Goal: Information Seeking & Learning: Learn about a topic

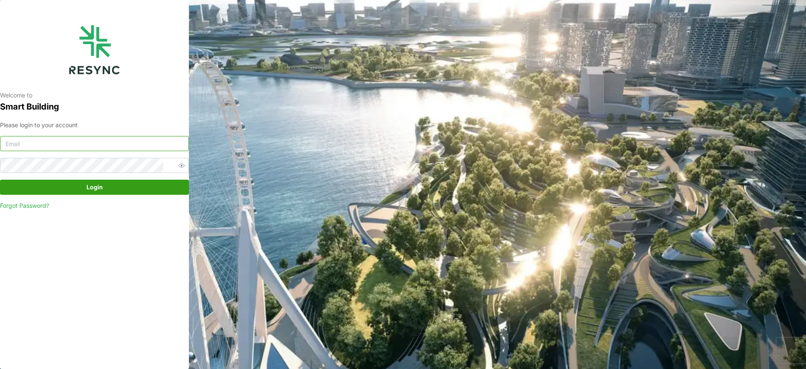
click at [108, 144] on input at bounding box center [94, 143] width 189 height 15
click at [115, 141] on input at bounding box center [94, 143] width 189 height 15
type input "tenghan.soo@sg.ebmpapst.com"
click at [126, 186] on span "Login" at bounding box center [94, 187] width 173 height 14
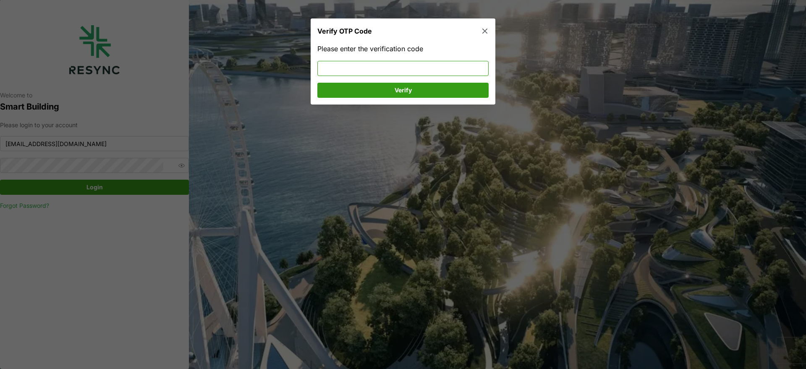
click at [344, 71] on input at bounding box center [402, 68] width 171 height 15
type input "496895"
click at [373, 86] on span "Verify" at bounding box center [402, 90] width 155 height 14
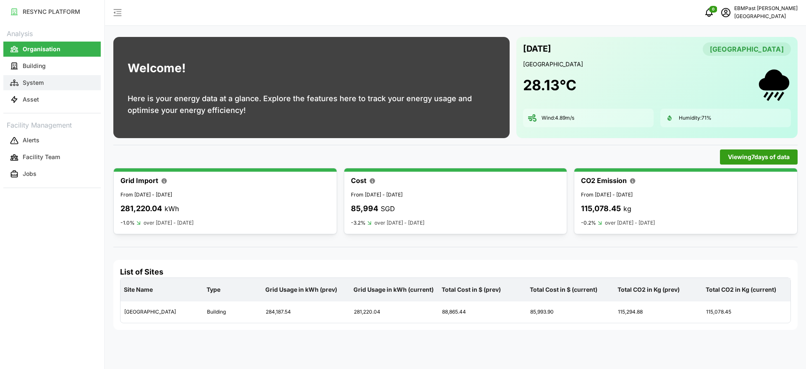
click at [48, 84] on button "System" at bounding box center [51, 82] width 97 height 15
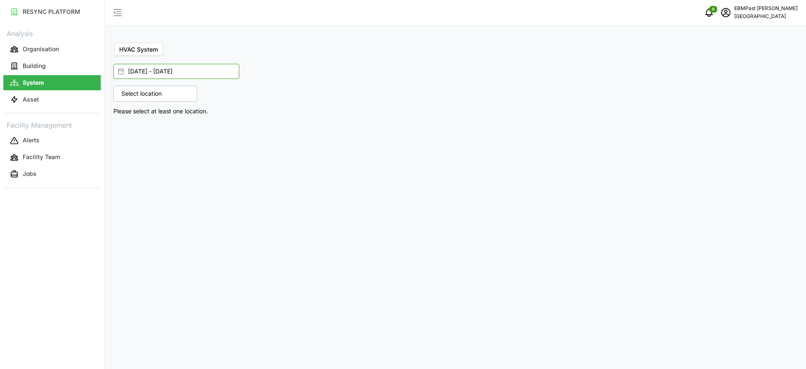
click at [189, 75] on input "[DATE] - [DATE]" at bounding box center [176, 71] width 126 height 15
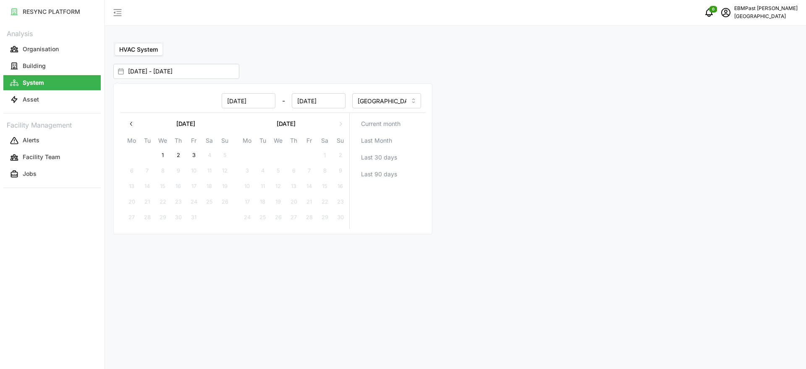
click at [302, 71] on div "[DATE] - [DATE]" at bounding box center [451, 71] width 676 height 15
click at [156, 94] on p "Select location" at bounding box center [141, 93] width 49 height 8
click at [126, 132] on icon at bounding box center [124, 130] width 7 height 7
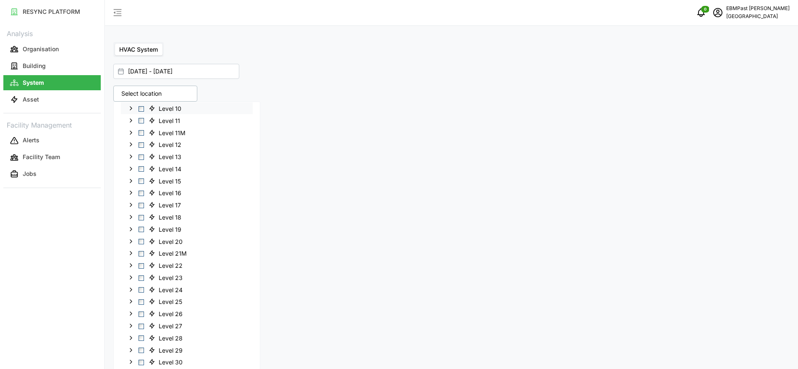
scroll to position [228, 0]
click at [142, 240] on span "Select Level 26" at bounding box center [141, 240] width 5 height 5
click at [640, 140] on div at bounding box center [623, 197] width 342 height 185
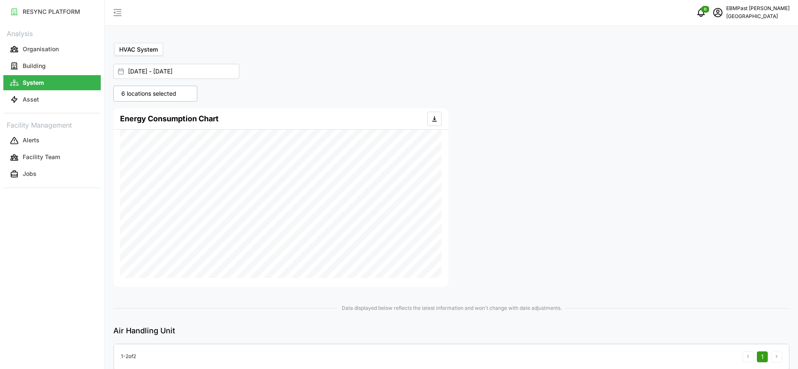
click at [152, 91] on p "6 locations selected" at bounding box center [148, 93] width 63 height 8
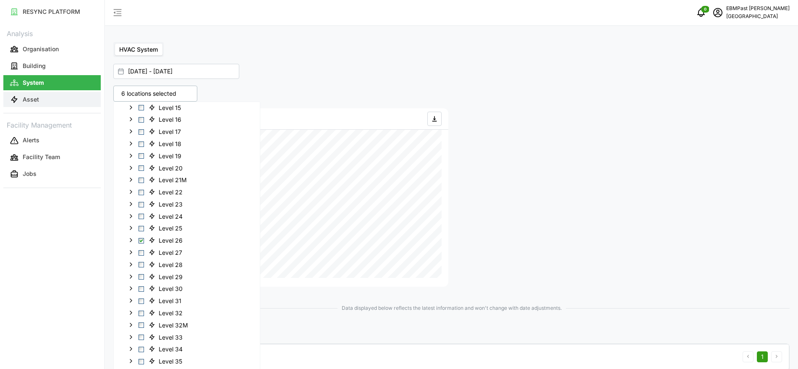
click at [59, 106] on button "Asset" at bounding box center [51, 99] width 97 height 15
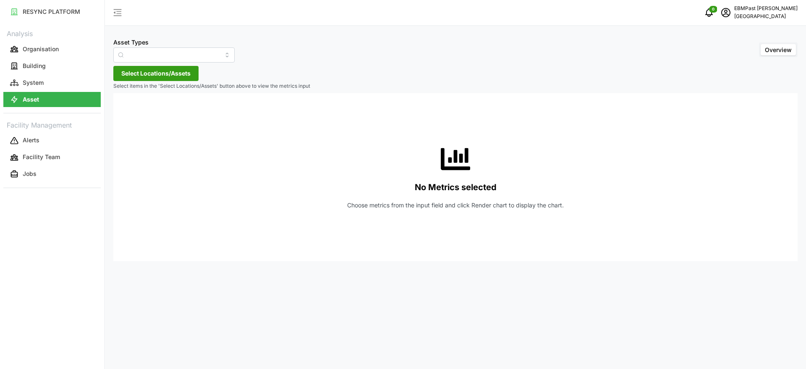
type input "Air Handling Unit"
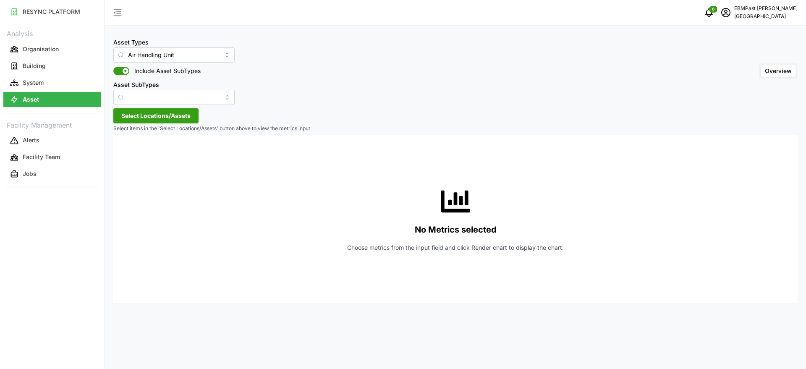
click at [119, 68] on span at bounding box center [118, 71] width 10 height 8
click at [113, 67] on input "Include Asset SubTypes" at bounding box center [113, 67] width 0 height 0
click at [150, 120] on span "Select Locations/Assets" at bounding box center [155, 116] width 69 height 14
click at [156, 157] on span "[GEOGRAPHIC_DATA]" at bounding box center [182, 154] width 60 height 8
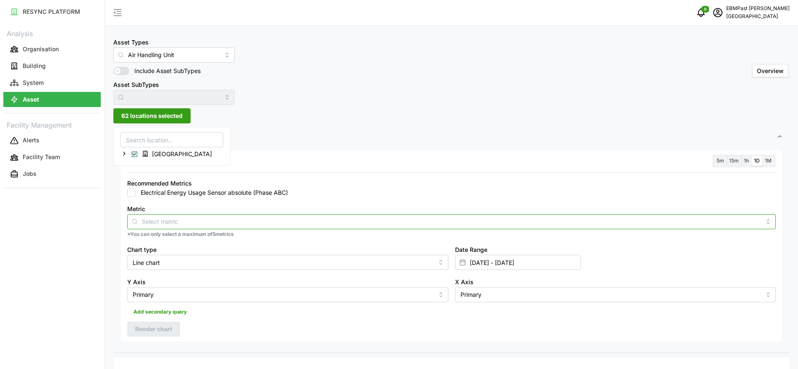
click at [168, 219] on input "Metric" at bounding box center [451, 221] width 619 height 9
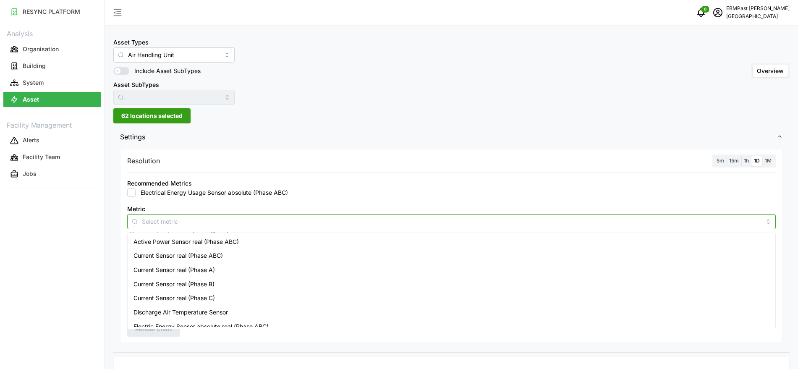
click at [170, 246] on div "Active Power Sensor real (Phase ABC)" at bounding box center [451, 242] width 644 height 14
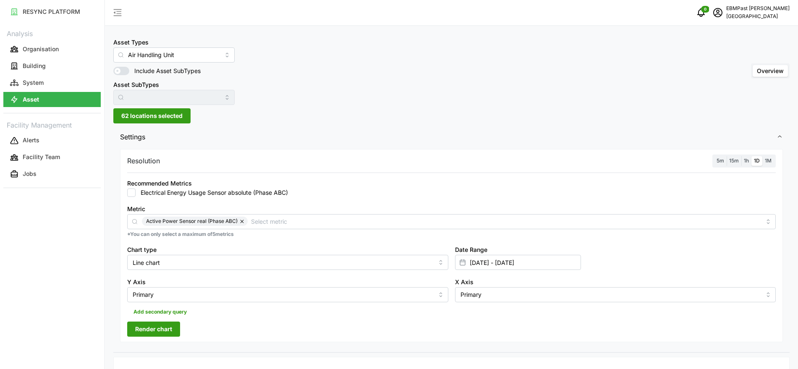
click at [134, 332] on button "Render chart" at bounding box center [153, 328] width 53 height 15
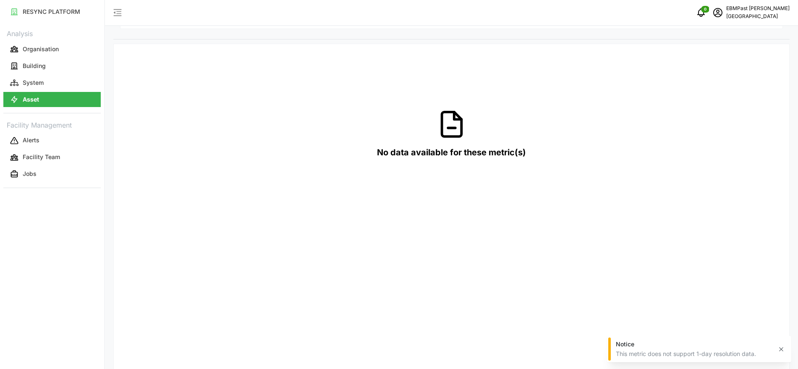
scroll to position [82, 0]
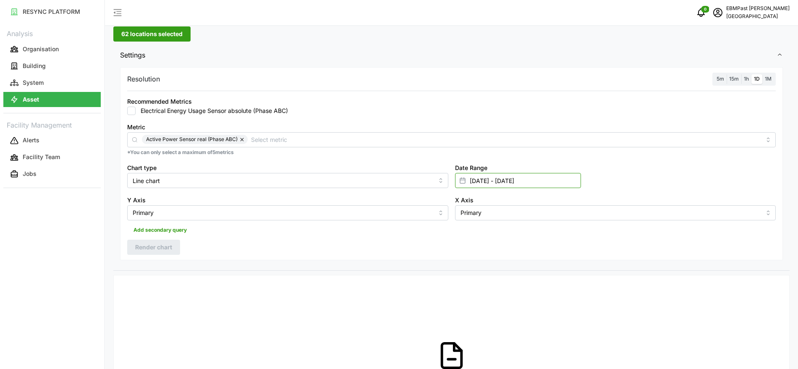
click at [554, 185] on input "[DATE] - [DATE]" at bounding box center [518, 180] width 126 height 15
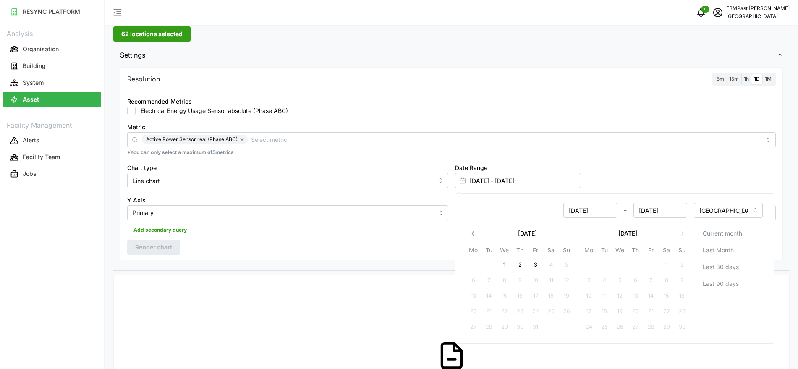
click at [505, 263] on button "1" at bounding box center [504, 264] width 15 height 15
type input "[DATE] - [DATE]"
type input "[DATE]"
click at [537, 268] on button "3" at bounding box center [535, 264] width 15 height 15
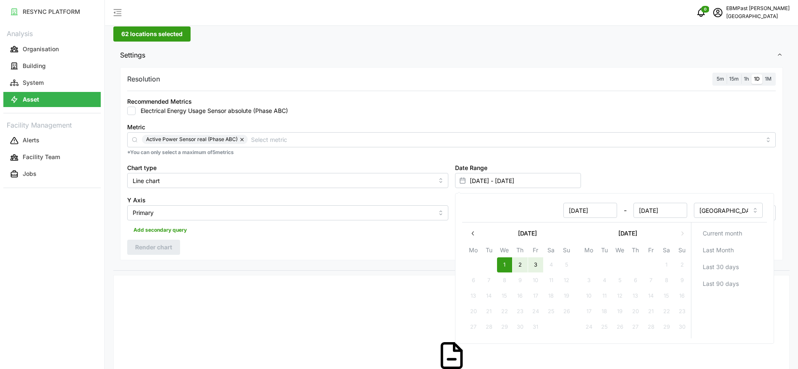
type input "[DATE] - [DATE]"
type input "[DATE]"
click at [700, 170] on div "Date Range [DATE] - [DATE]" at bounding box center [616, 175] width 328 height 32
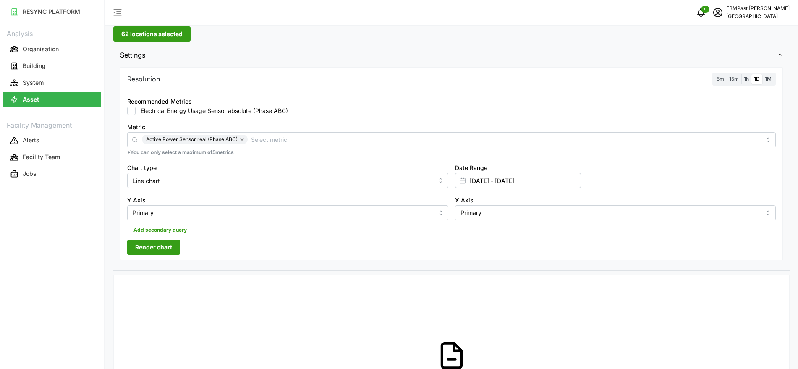
click at [148, 248] on span "Render chart" at bounding box center [153, 247] width 37 height 14
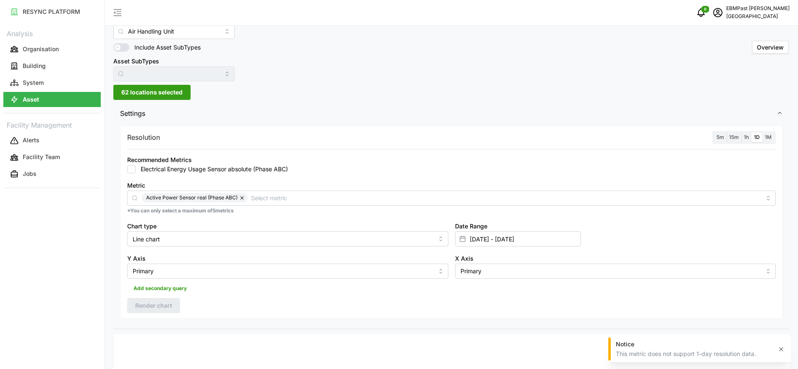
scroll to position [23, 0]
click at [177, 95] on span "62 locations selected" at bounding box center [151, 93] width 61 height 14
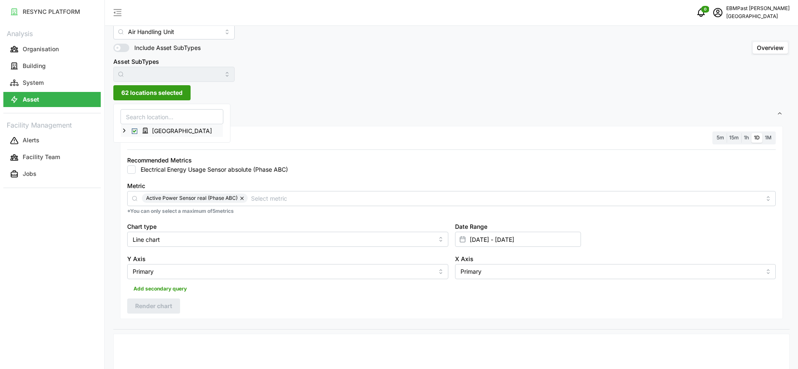
click at [124, 130] on polyline at bounding box center [124, 130] width 2 height 3
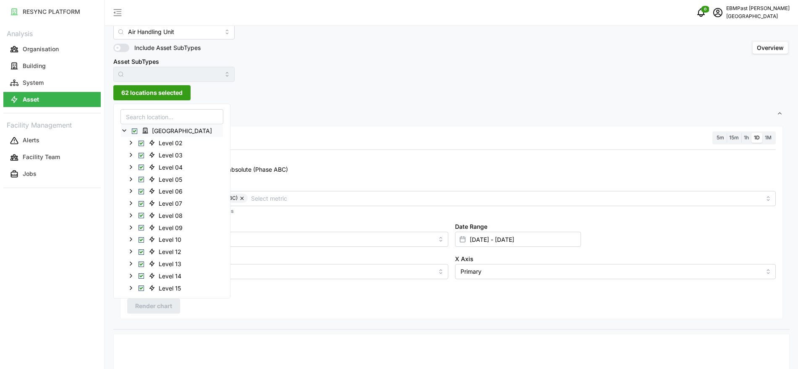
click at [134, 129] on span "Select Office Tower" at bounding box center [134, 130] width 5 height 5
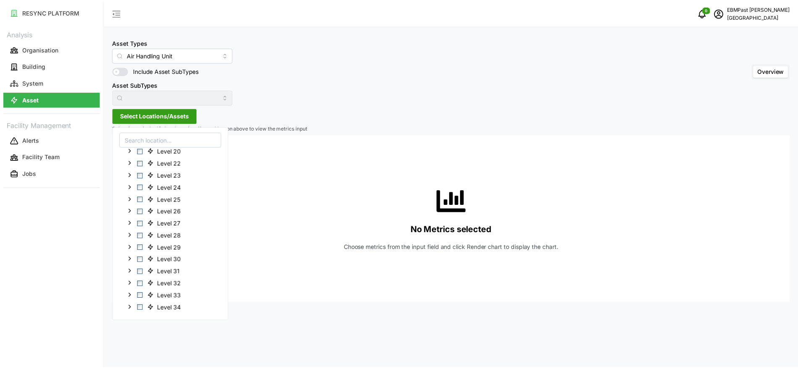
scroll to position [222, 0]
click at [140, 209] on span "Select Level 26" at bounding box center [141, 210] width 5 height 5
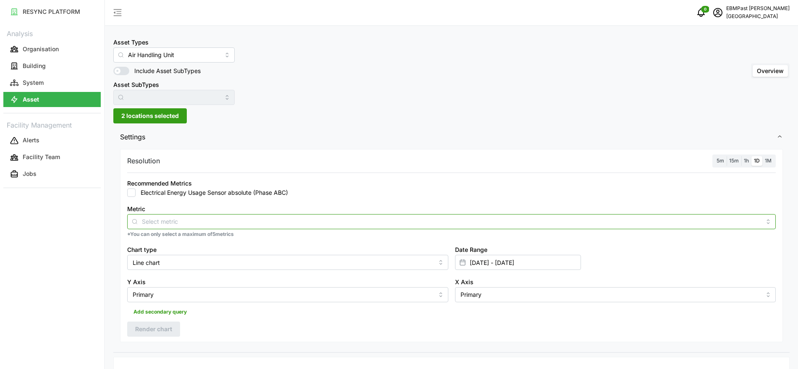
click at [167, 222] on input "Metric" at bounding box center [451, 221] width 619 height 9
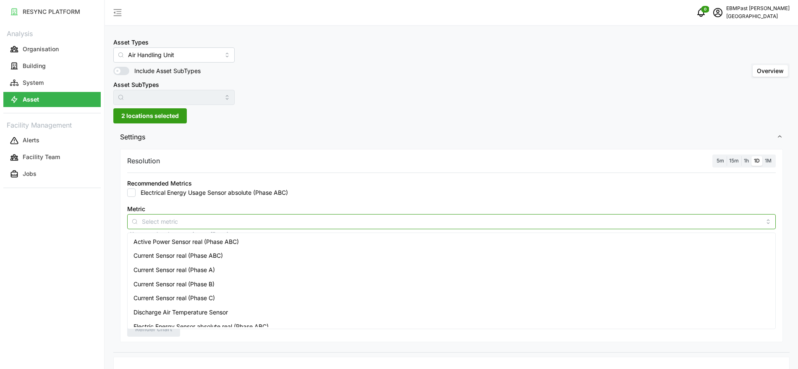
click at [173, 241] on span "Active Power Sensor real (Phase ABC)" at bounding box center [185, 241] width 105 height 9
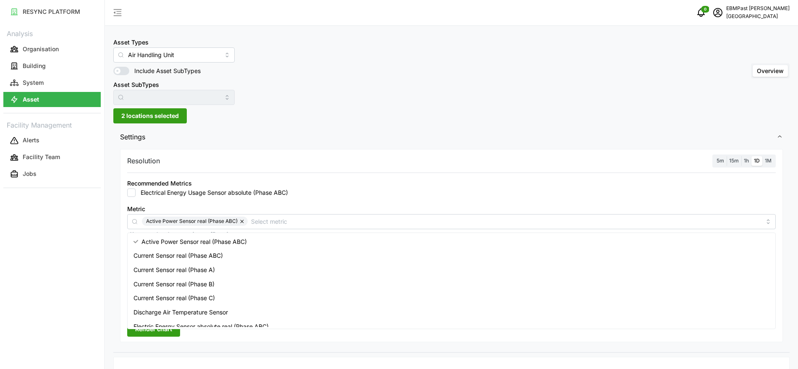
click at [159, 330] on span "Render chart" at bounding box center [153, 329] width 37 height 14
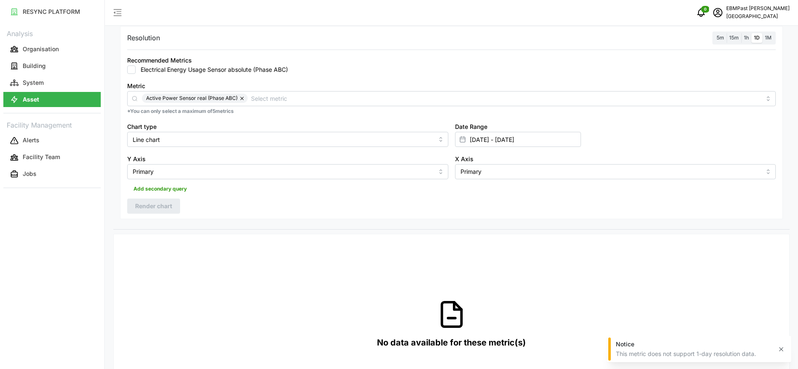
scroll to position [129, 0]
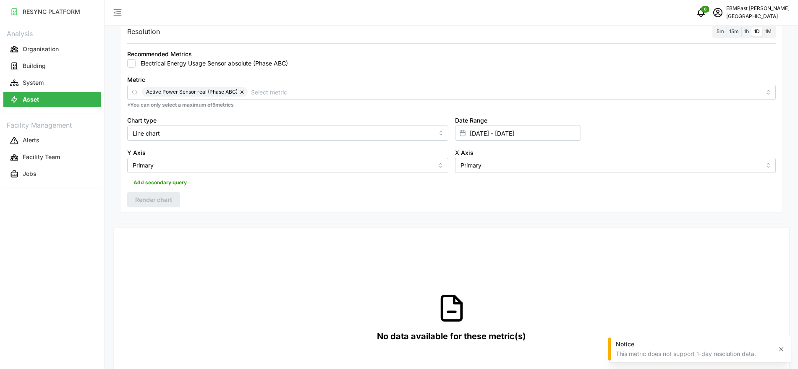
click at [742, 31] on label "1h" at bounding box center [746, 32] width 10 height 10
click at [741, 27] on input "1h" at bounding box center [741, 27] width 0 height 0
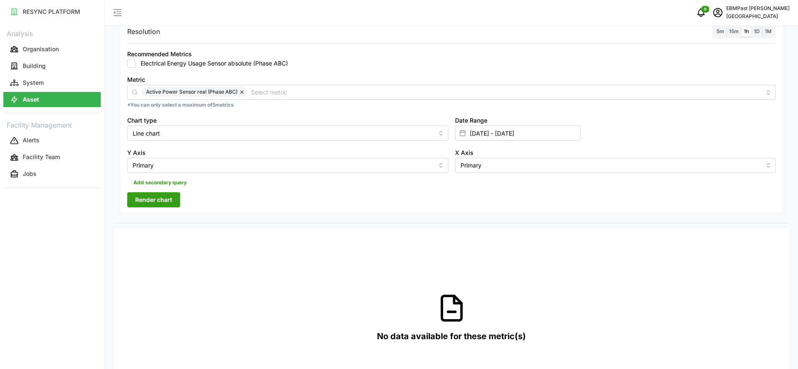
click at [168, 192] on div "Resolution 5m 15m 1h 1D 1M Recommended Metrics Electrical Energy Usage Sensor a…" at bounding box center [451, 116] width 663 height 193
click at [175, 203] on button "Render chart" at bounding box center [153, 199] width 53 height 15
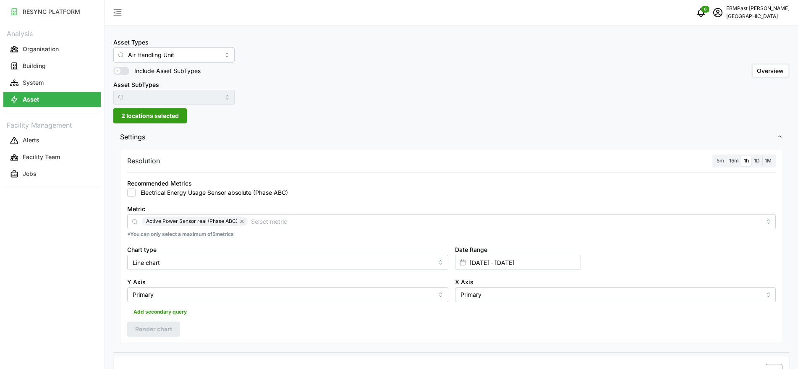
click at [134, 115] on span "2 locations selected" at bounding box center [149, 116] width 57 height 14
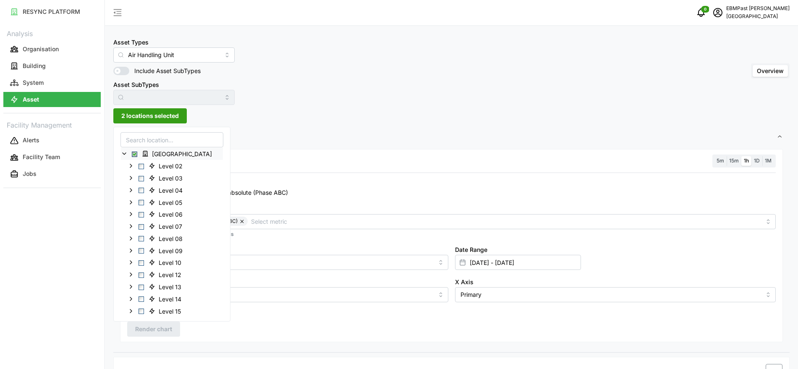
click at [136, 152] on span "Select Office Tower" at bounding box center [134, 154] width 5 height 5
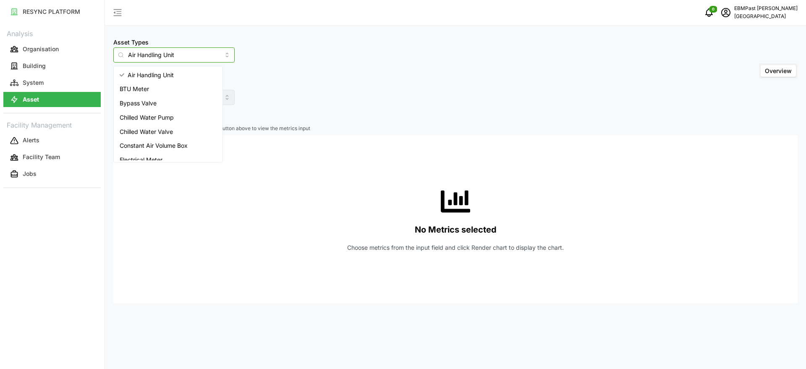
click at [196, 56] on input "Air Handling Unit" at bounding box center [173, 54] width 121 height 15
click at [212, 57] on input "Air Handling Unit" at bounding box center [173, 54] width 121 height 15
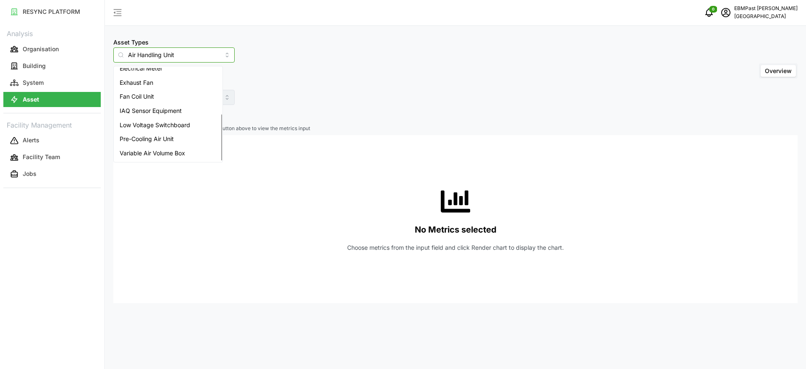
click at [187, 136] on div "Pre-Cooling Air Unit" at bounding box center [167, 139] width 105 height 14
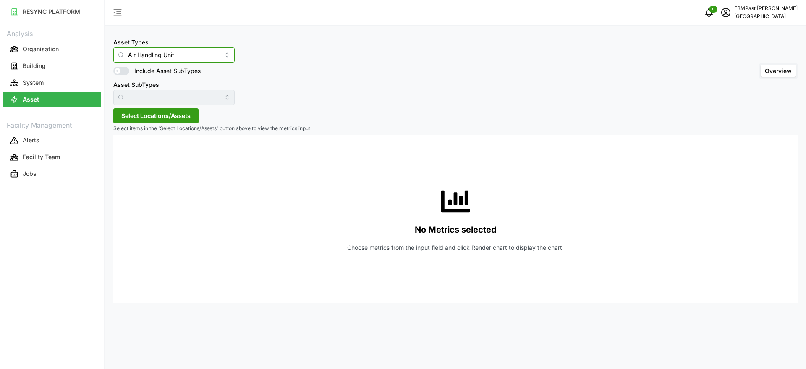
type input "Pre-Cooling Air Unit"
click at [167, 115] on span "Select Locations/Assets" at bounding box center [155, 116] width 69 height 14
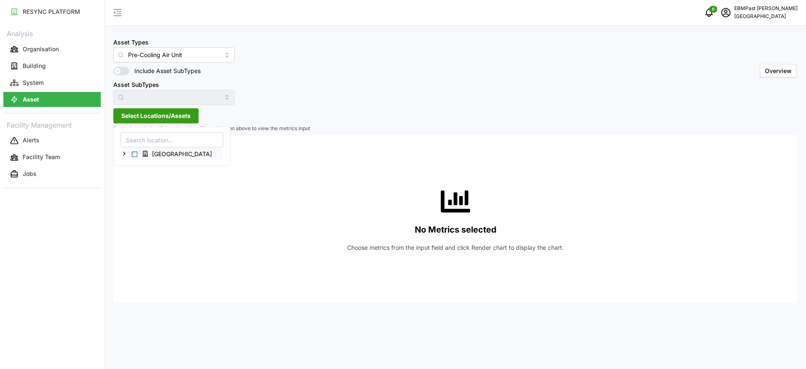
click at [125, 154] on polyline at bounding box center [124, 153] width 2 height 3
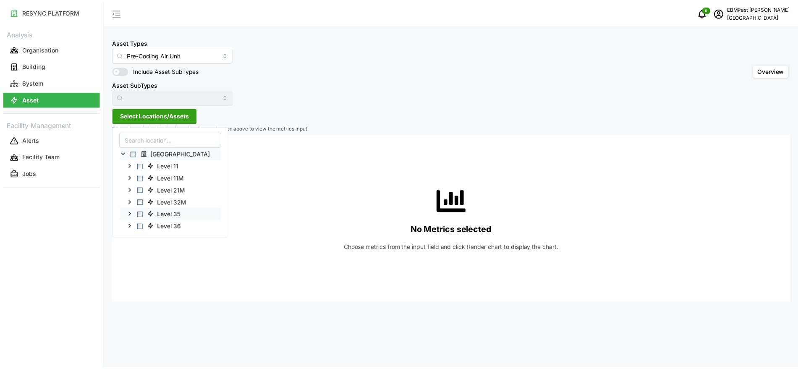
scroll to position [9, 0]
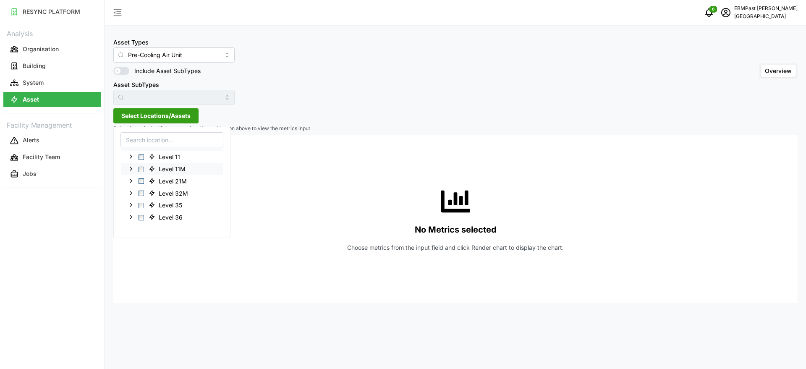
click at [141, 169] on span "Select Level 11M" at bounding box center [141, 168] width 5 height 5
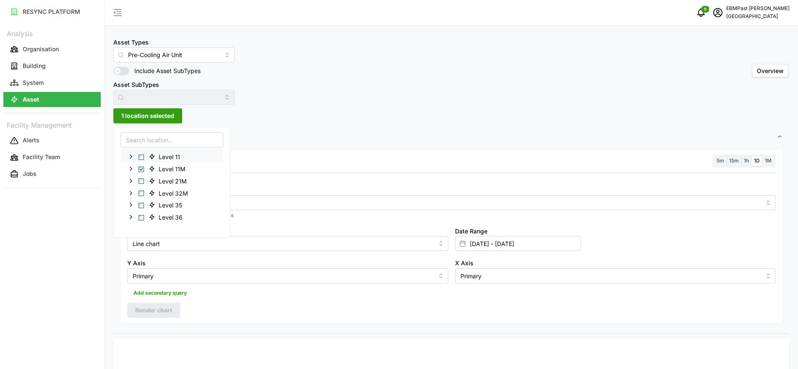
click at [141, 158] on span "Select Level 11" at bounding box center [141, 156] width 5 height 5
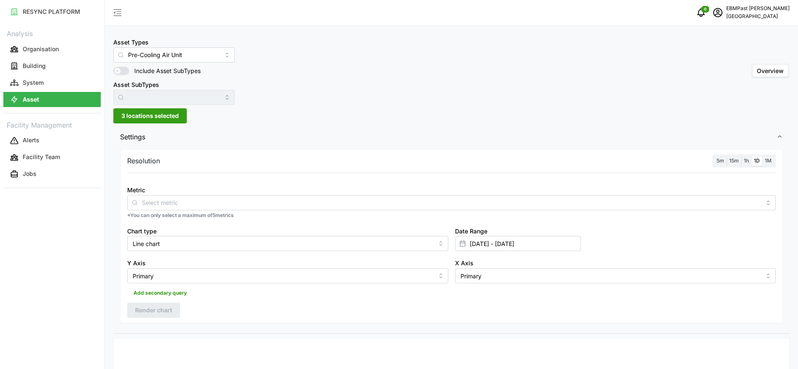
click at [211, 306] on div "Resolution 5m 15m 1h 1D 1M Metric *You can only select a maximum of 5 metrics C…" at bounding box center [451, 236] width 663 height 174
click at [745, 160] on span "1h" at bounding box center [746, 160] width 5 height 6
click at [741, 156] on input "1h" at bounding box center [741, 156] width 0 height 0
click at [169, 203] on input "Metric" at bounding box center [451, 202] width 619 height 9
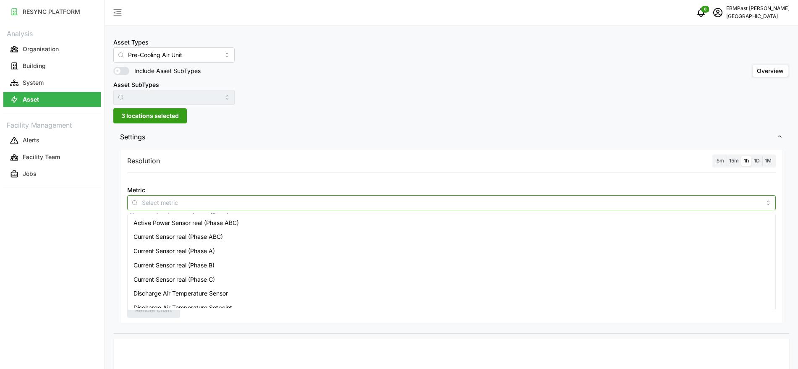
click at [165, 225] on span "Active Power Sensor real (Phase ABC)" at bounding box center [185, 222] width 105 height 9
click at [145, 317] on span "Render chart" at bounding box center [153, 310] width 37 height 14
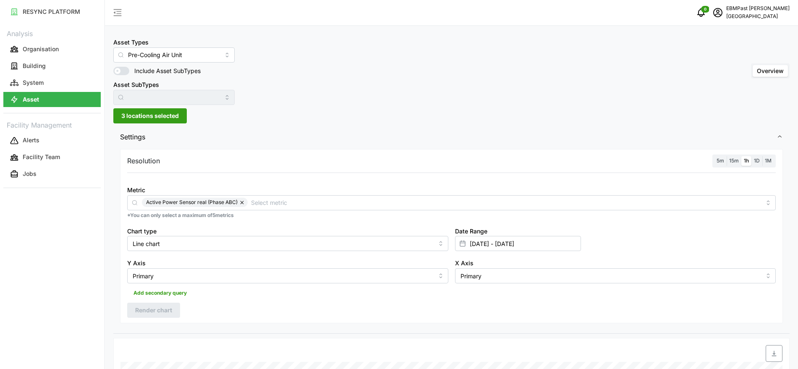
click at [402, 155] on div "Resolution 5m 15m 1h 1D 1M" at bounding box center [451, 160] width 648 height 13
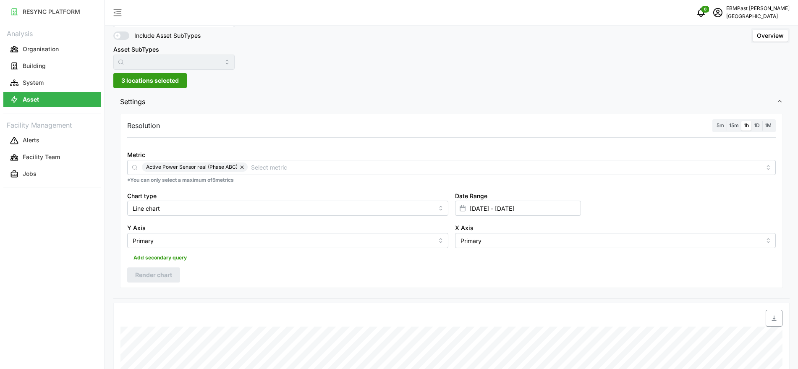
scroll to position [35, 0]
click at [153, 82] on span "3 locations selected" at bounding box center [149, 81] width 57 height 14
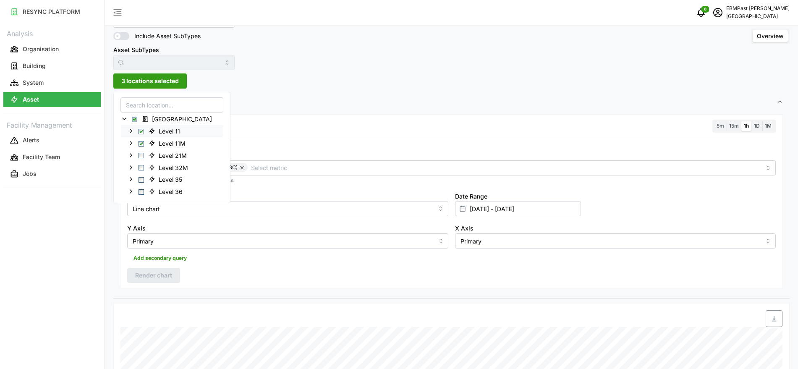
click at [141, 131] on span "Select Level 11" at bounding box center [141, 130] width 5 height 5
click at [140, 144] on span "Select Level 11M" at bounding box center [141, 143] width 5 height 5
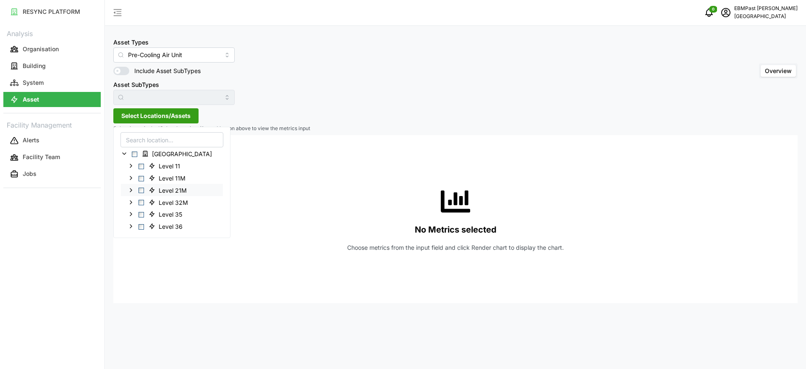
click at [140, 188] on span "Select Level 21M" at bounding box center [141, 190] width 5 height 5
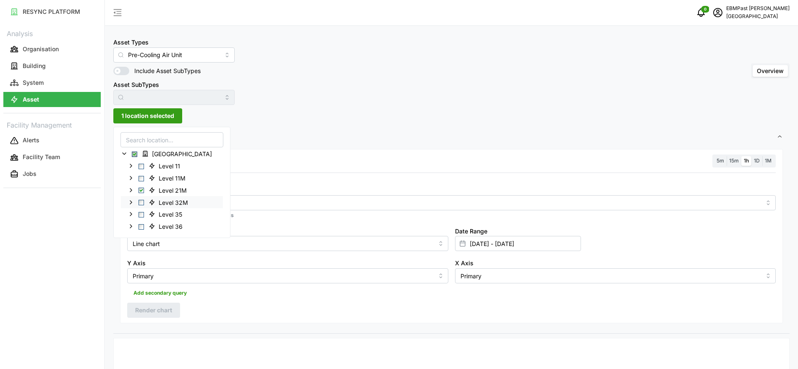
click at [140, 200] on span "Select Level 32M" at bounding box center [141, 202] width 5 height 5
click at [142, 177] on span "Select Level 11M" at bounding box center [141, 177] width 5 height 5
click at [141, 189] on span "Select Level 21M" at bounding box center [141, 190] width 5 height 5
click at [140, 217] on span "Select Level 35" at bounding box center [141, 214] width 5 height 5
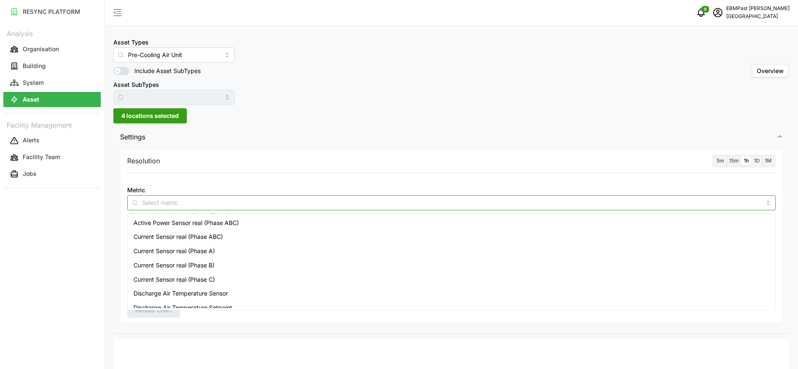
click at [272, 197] on div at bounding box center [451, 202] width 648 height 15
click at [248, 223] on div "Active Power Sensor real (Phase ABC)" at bounding box center [451, 223] width 644 height 14
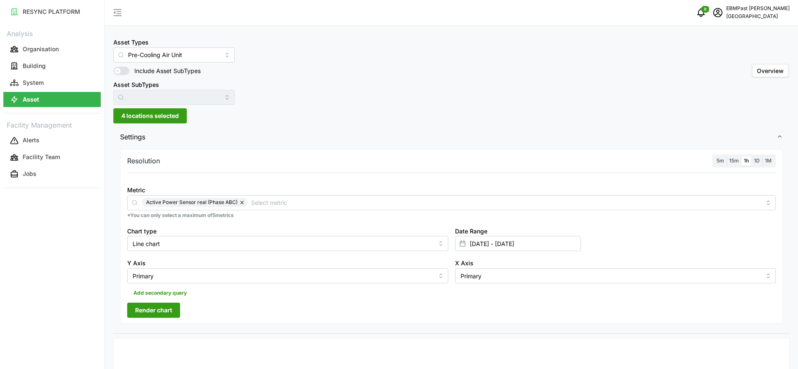
click at [169, 314] on span "Render chart" at bounding box center [153, 310] width 37 height 14
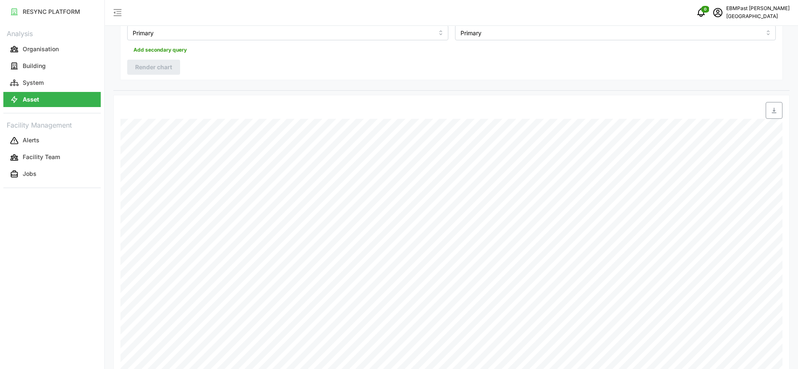
scroll to position [245, 0]
